Goal: Navigation & Orientation: Find specific page/section

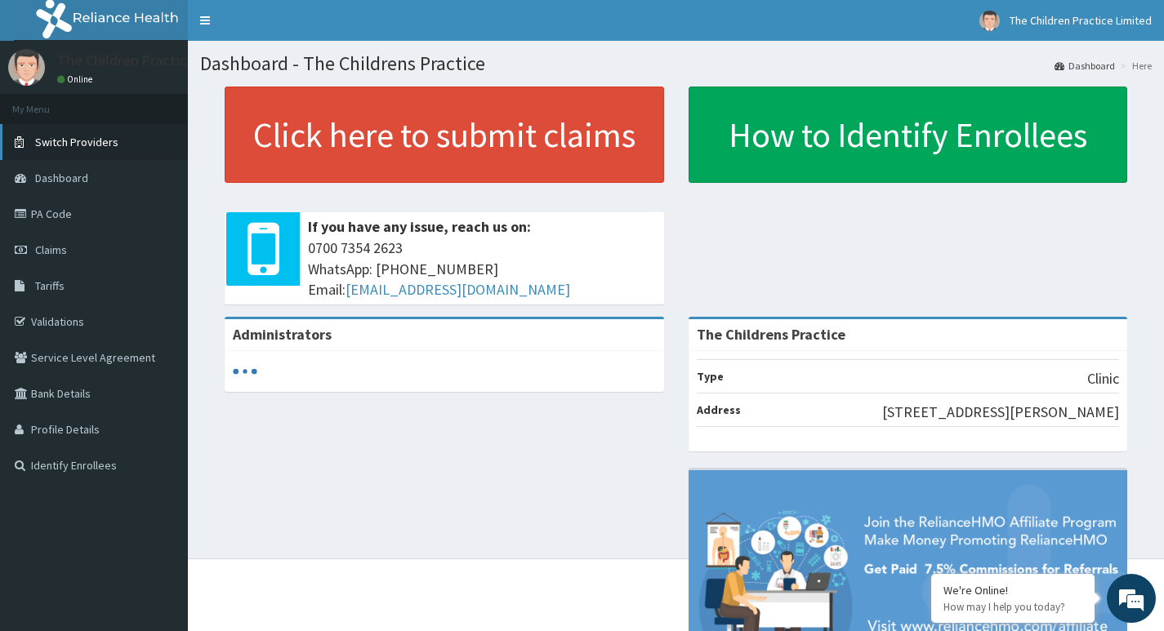
click at [113, 144] on span "Switch Providers" at bounding box center [76, 142] width 83 height 15
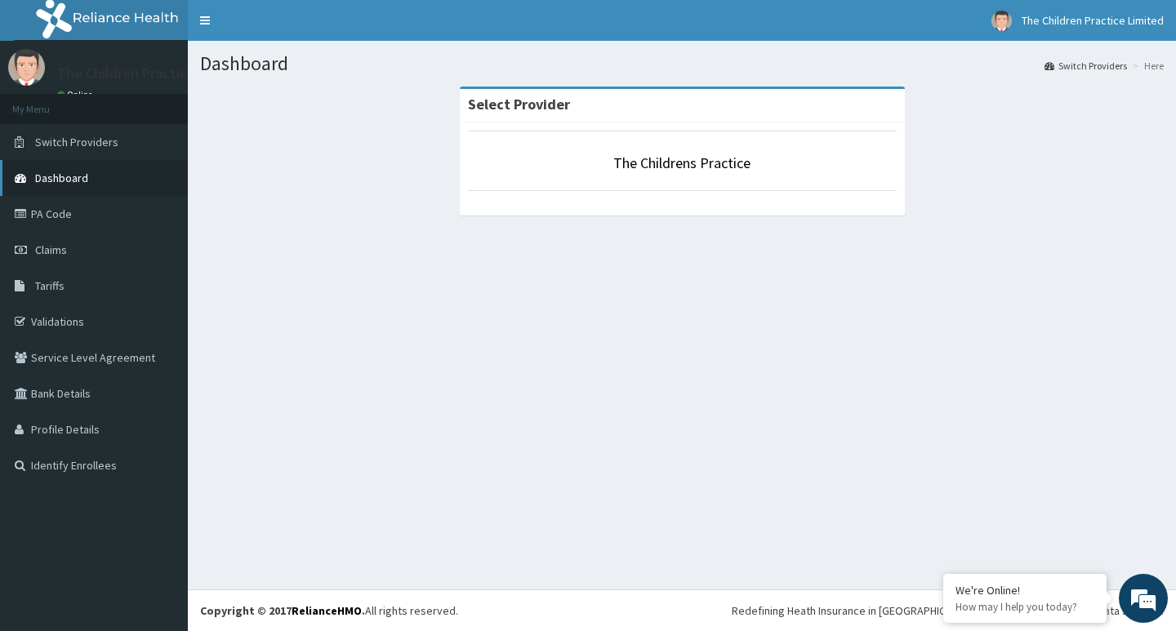
click at [65, 167] on link "Dashboard" at bounding box center [94, 178] width 188 height 36
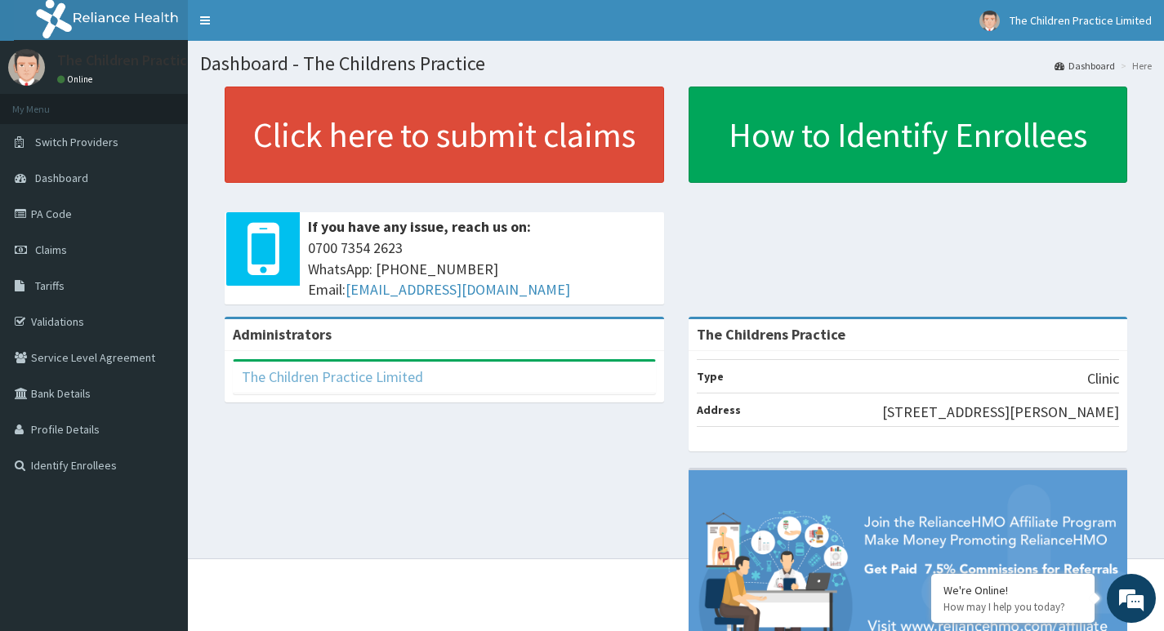
click at [381, 378] on link "The Children Practice Limited" at bounding box center [332, 377] width 181 height 19
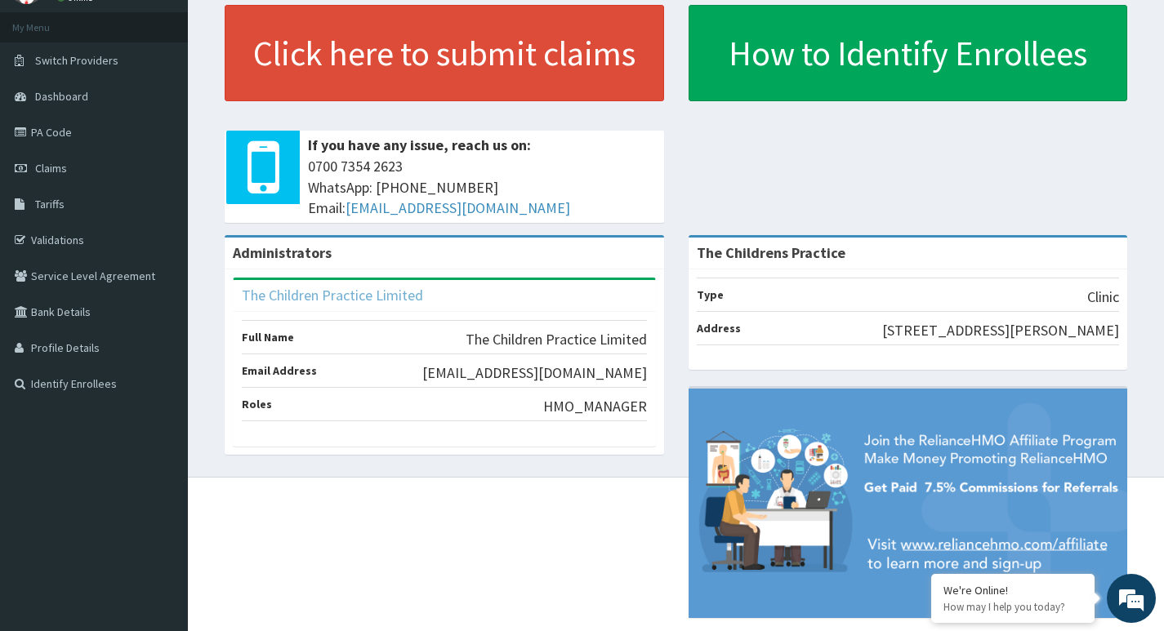
scroll to position [114, 0]
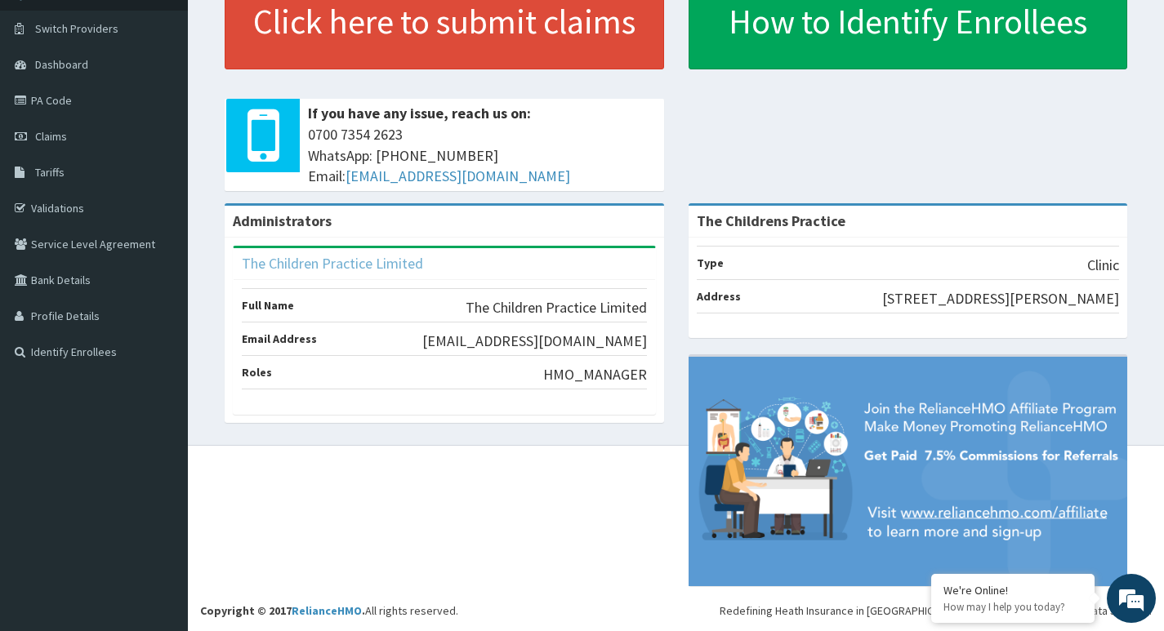
click at [349, 261] on link "The Children Practice Limited" at bounding box center [332, 263] width 181 height 19
click at [348, 265] on link "The Children Practice Limited" at bounding box center [332, 263] width 181 height 19
click at [78, 217] on link "Validations" at bounding box center [94, 208] width 188 height 36
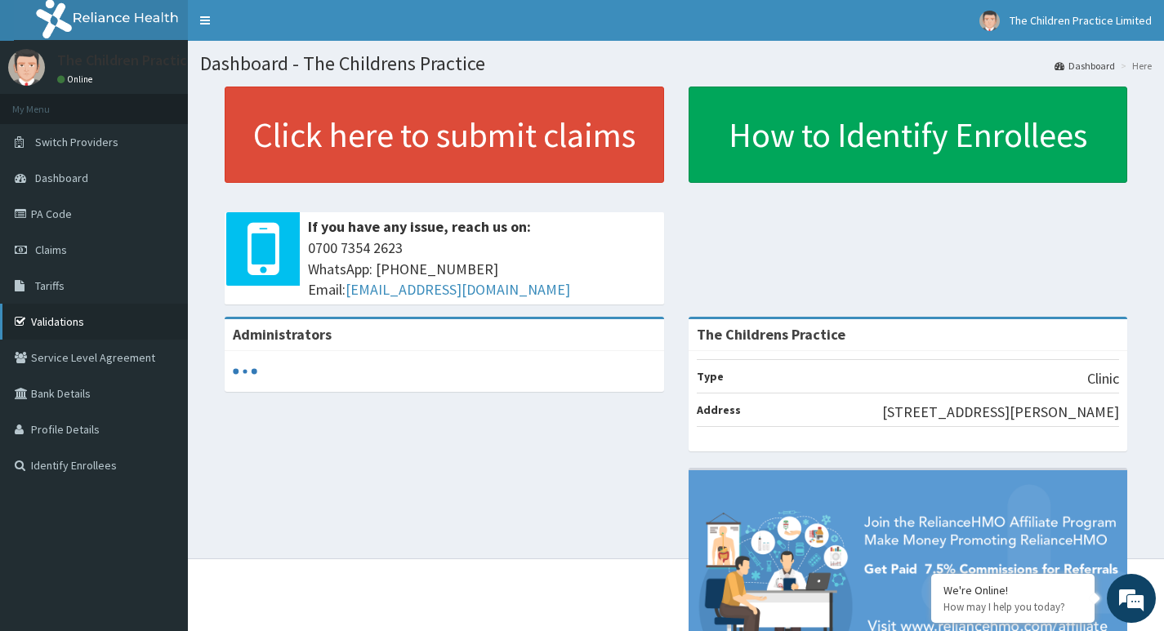
click at [106, 332] on link "Validations" at bounding box center [94, 322] width 188 height 36
click at [100, 357] on link "Service Level Agreement" at bounding box center [94, 358] width 188 height 36
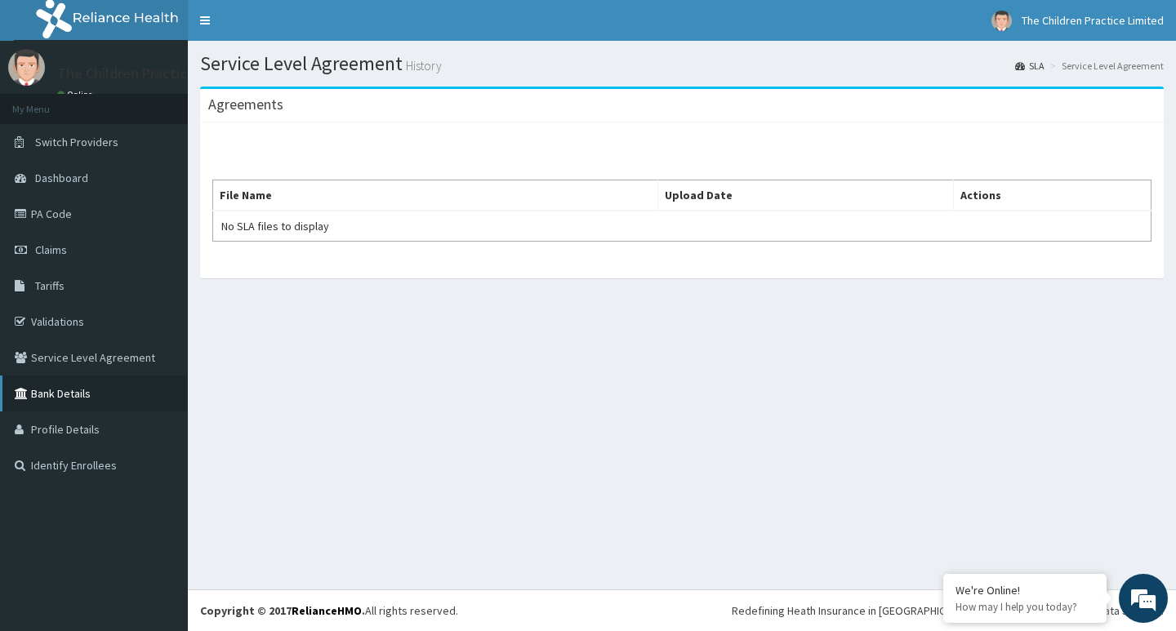
click at [48, 386] on link "Bank Details" at bounding box center [94, 394] width 188 height 36
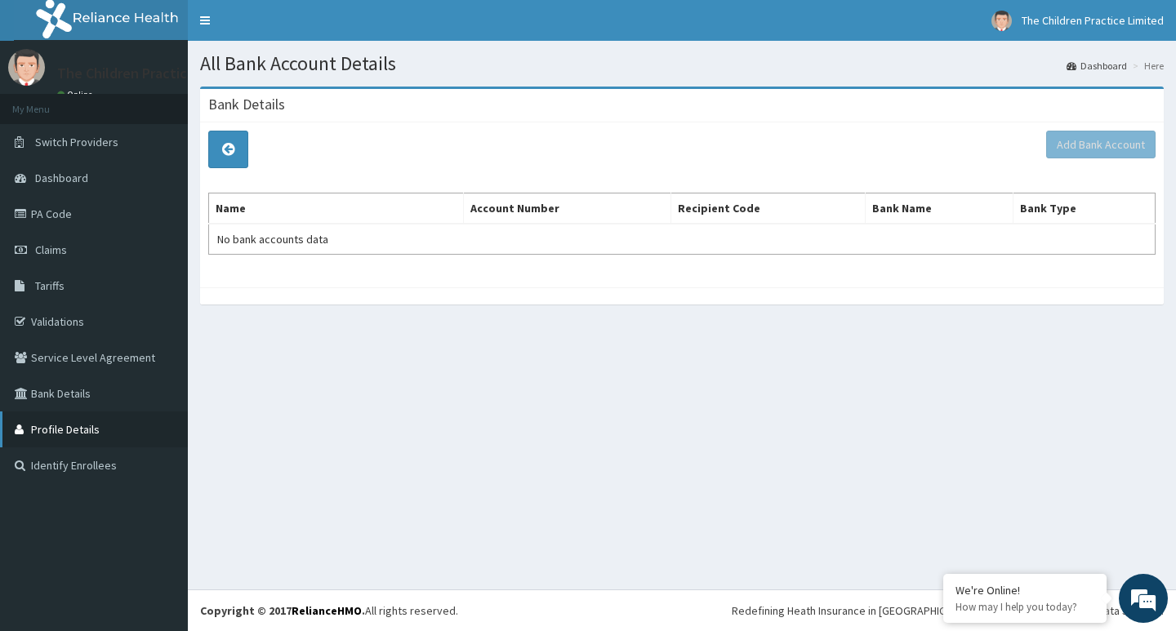
click at [96, 427] on link "Profile Details" at bounding box center [94, 430] width 188 height 36
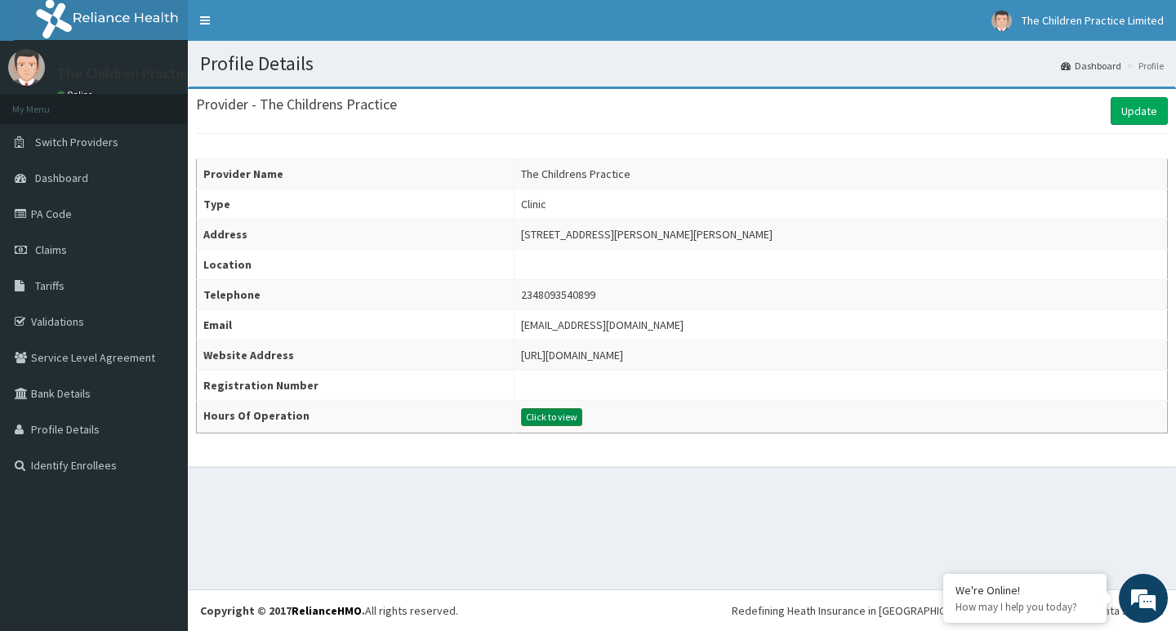
click at [521, 422] on button "Click to view" at bounding box center [551, 417] width 61 height 18
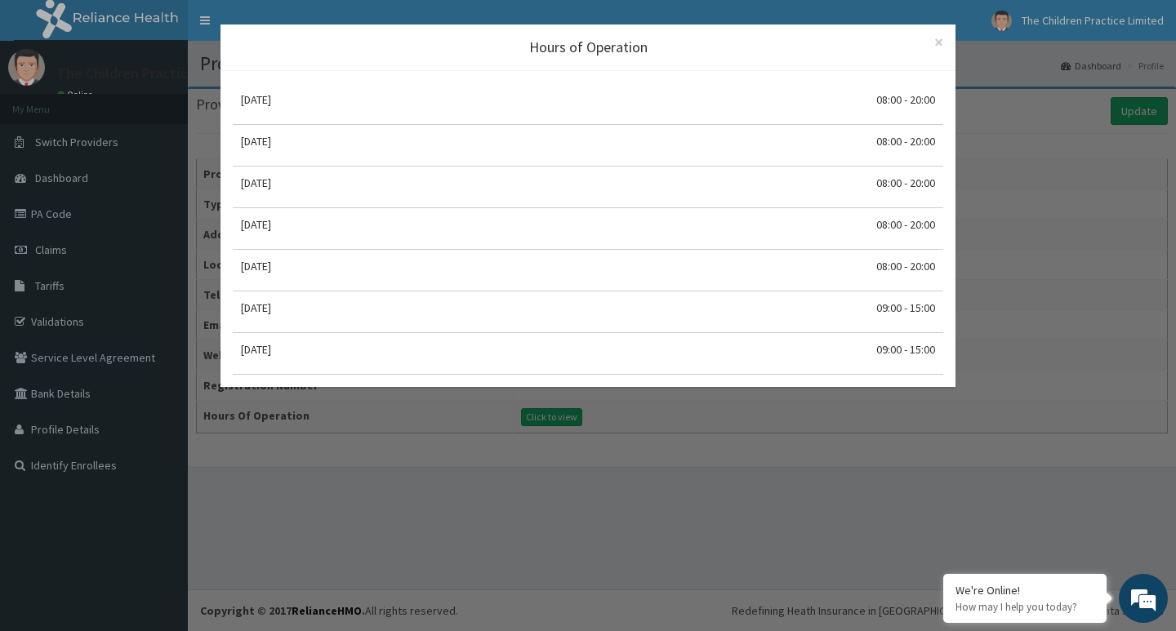
click at [515, 465] on div "Hours of Operation × Close Monday 08:00 - 20:00 Tuesday 08:00 - 20:00 Wednesday…" at bounding box center [588, 315] width 1176 height 631
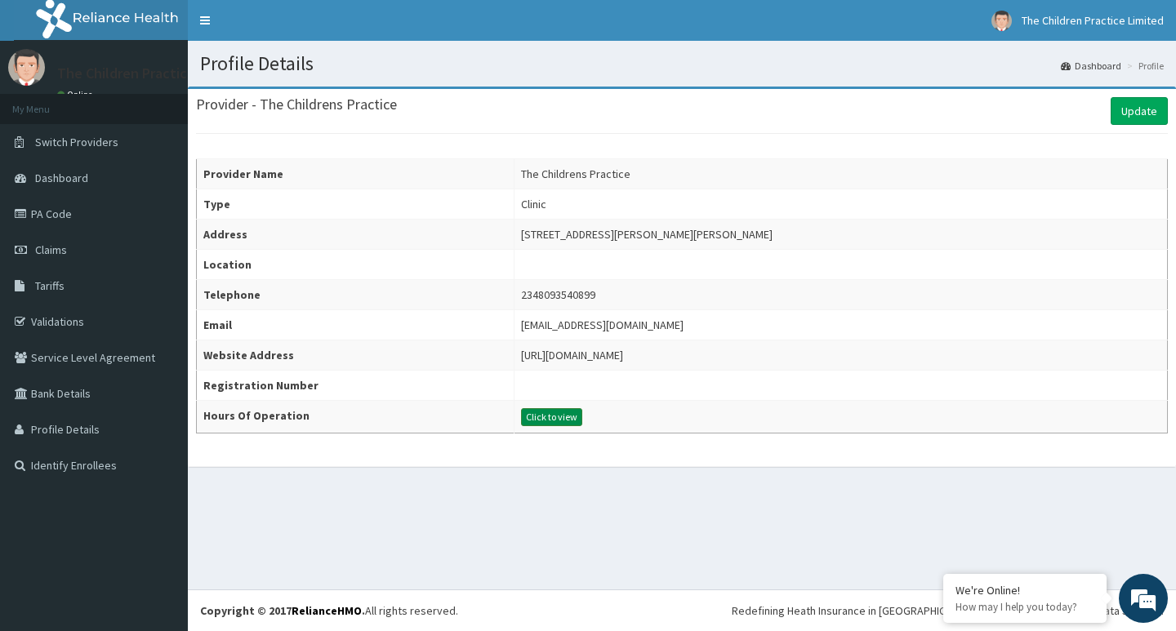
click at [521, 423] on button "Click to view" at bounding box center [551, 417] width 61 height 18
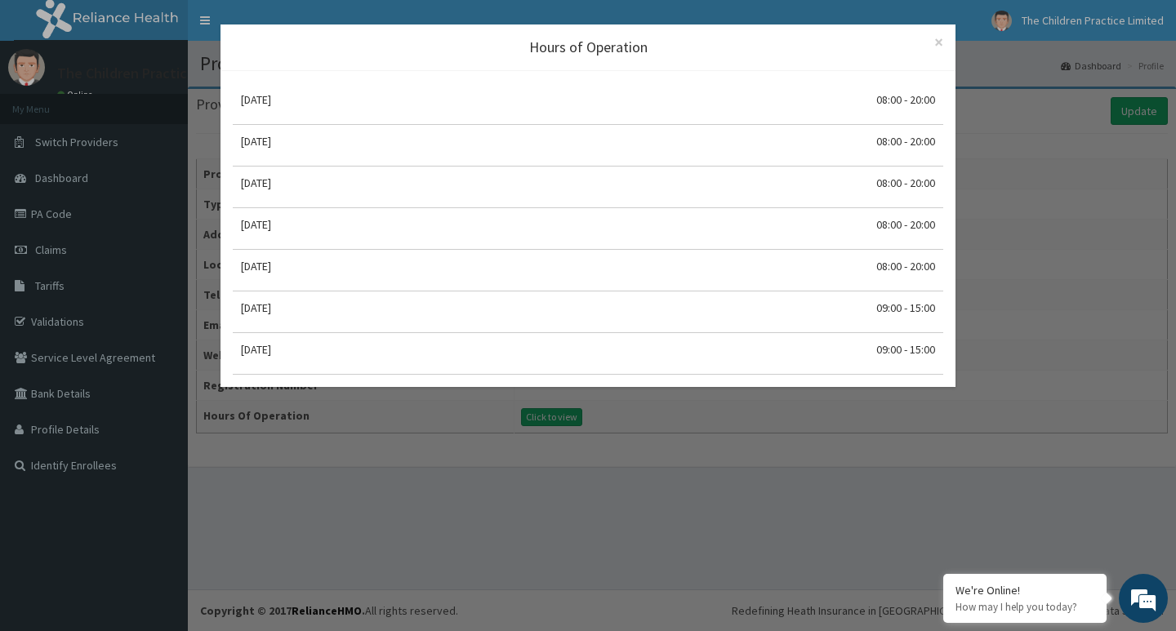
drag, startPoint x: 748, startPoint y: 283, endPoint x: 740, endPoint y: 302, distance: 20.5
drag, startPoint x: 363, startPoint y: 524, endPoint x: 356, endPoint y: 511, distance: 14.6
click at [362, 520] on div "Hours of Operation × Close Monday 08:00 - 20:00 Tuesday 08:00 - 20:00 Wednesday…" at bounding box center [588, 315] width 1176 height 631
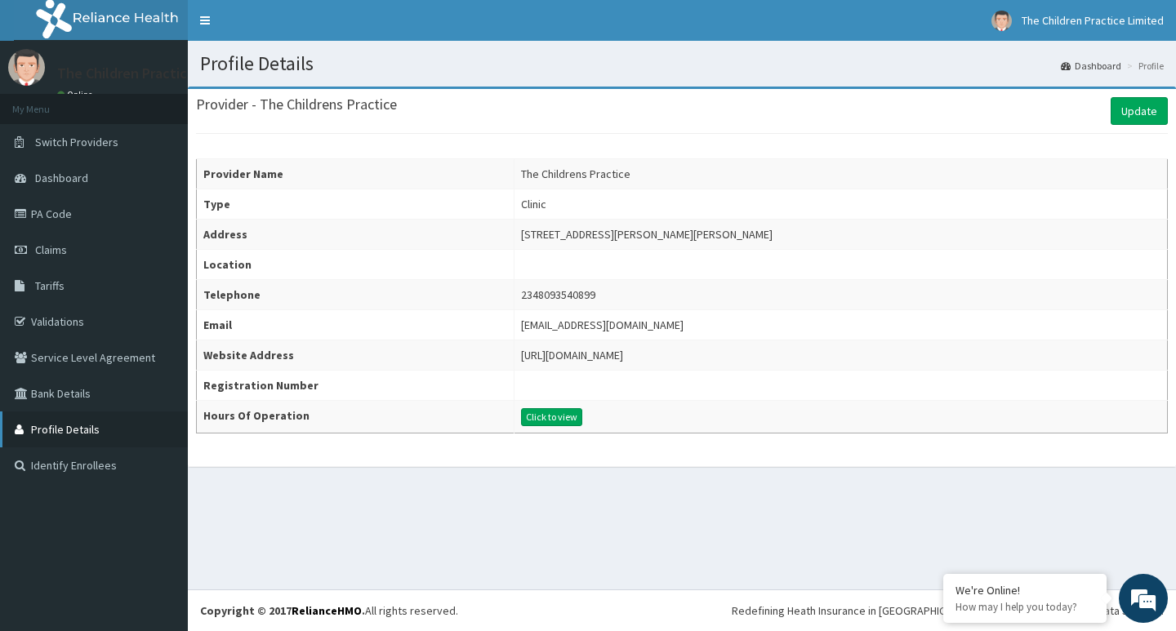
click at [105, 428] on link "Profile Details" at bounding box center [94, 430] width 188 height 36
click at [44, 216] on link "PA Code" at bounding box center [94, 214] width 188 height 36
